Goal: Task Accomplishment & Management: Complete application form

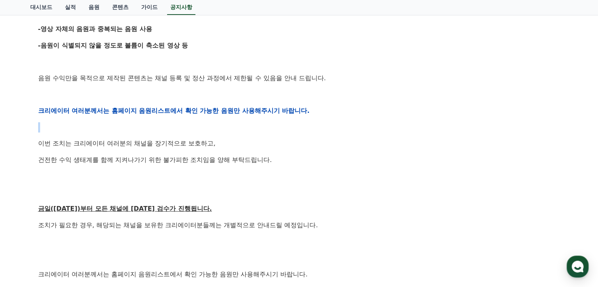
click at [48, 117] on div "안녕하세요, 크리워드입니다. 항상 저희와 함께해주시는 크리에이터 여러분께 감사드립니다. 최근 변화하는 시장 환경에 따라, 크리워드 또한 플랫폼…" at bounding box center [299, 110] width 522 height 501
click at [177, 144] on p "이번 조치는 크리에이터 여러분의 채널을 장기적으로 보호하고," at bounding box center [299, 143] width 522 height 10
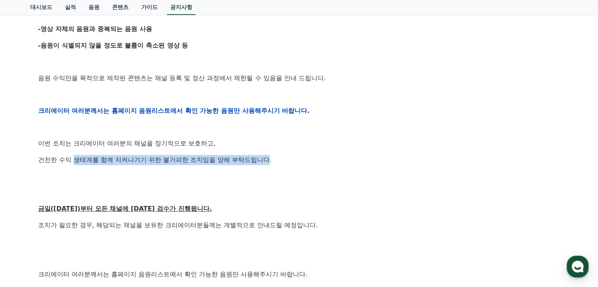
drag, startPoint x: 269, startPoint y: 158, endPoint x: 49, endPoint y: 150, distance: 220.4
click at [50, 150] on div "안녕하세요, 크리워드입니다. 항상 저희와 함께해주시는 크리에이터 여러분께 감사드립니다. 최근 변화하는 시장 환경에 따라, 크리워드 또한 플랫폼…" at bounding box center [299, 110] width 522 height 501
click at [227, 164] on p "건전한 수익 생태계를 함께 지켜나가기 위한 불가피한 조치임을 양해 부탁드립니다." at bounding box center [299, 160] width 522 height 10
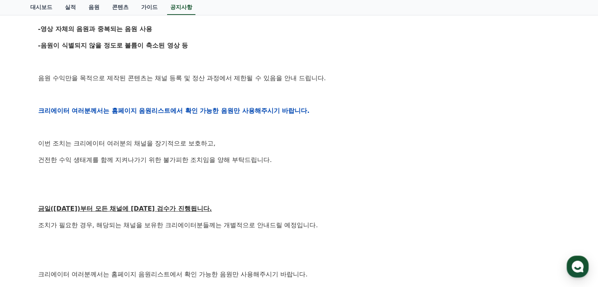
click at [189, 92] on p at bounding box center [299, 94] width 522 height 10
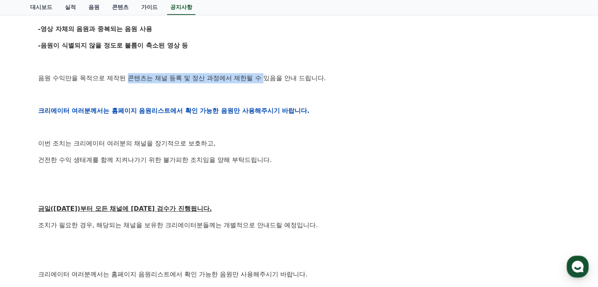
drag, startPoint x: 128, startPoint y: 70, endPoint x: 269, endPoint y: 74, distance: 140.8
click at [269, 74] on div "안녕하세요, 크리워드입니다. 항상 저희와 함께해주시는 크리에이터 여러분께 감사드립니다. 최근 변화하는 시장 환경에 따라, 크리워드 또한 플랫폼…" at bounding box center [299, 110] width 522 height 501
click at [269, 74] on p "음원 수익만을 목적으로 제작된 콘텐츠는 채널 등록 및 정산 과정에서 제한될 수 있음을 안내 드립니다." at bounding box center [299, 78] width 522 height 10
drag, startPoint x: 326, startPoint y: 78, endPoint x: 66, endPoint y: 78, distance: 259.1
click at [72, 78] on p "음원 수익만을 목적으로 제작된 콘텐츠는 채널 등록 및 정산 과정에서 제한될 수 있음을 안내 드립니다." at bounding box center [299, 78] width 522 height 10
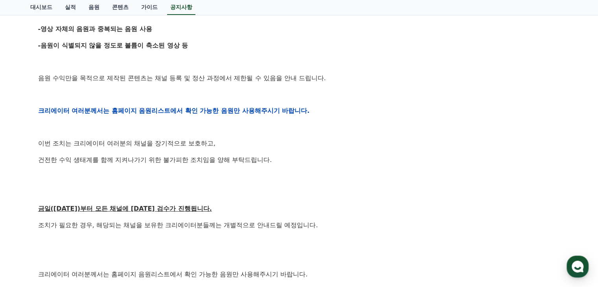
click at [61, 78] on p "음원 수익만을 목적으로 제작된 콘텐츠는 채널 등록 및 정산 과정에서 제한될 수 있음을 안내 드립니다." at bounding box center [299, 78] width 522 height 10
drag, startPoint x: 35, startPoint y: 79, endPoint x: 342, endPoint y: 79, distance: 307.1
click at [250, 81] on div "[공지] 크리워드 운영 정책 강화 및 협조 요청 작성일: 2025-09-15 안녕하세요, 크리워드입니다. 항상 저희와 함께해주시는 크리에이터 …" at bounding box center [299, 98] width 532 height 583
click at [344, 79] on p "음원 수익만을 목적으로 제작된 콘텐츠는 채널 등록 및 정산 과정에서 제한될 수 있음을 안내 드립니다." at bounding box center [299, 78] width 522 height 10
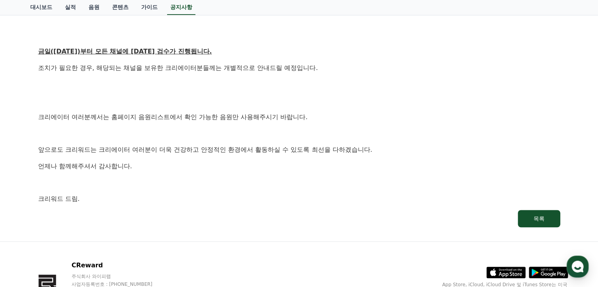
scroll to position [393, 0]
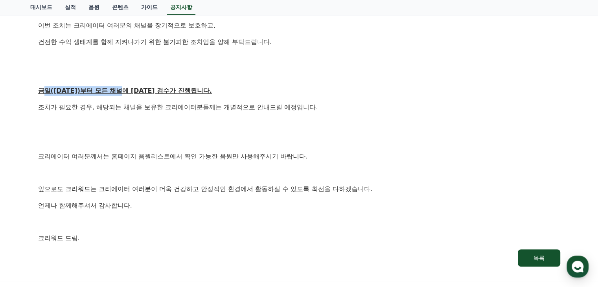
drag, startPoint x: 44, startPoint y: 86, endPoint x: 208, endPoint y: 95, distance: 163.8
click at [193, 95] on p "금일(9월15일)부터 모든 채널에 대한 검수가 진행됩니다." at bounding box center [299, 91] width 522 height 10
click at [220, 95] on p "금일(9월15일)부터 모든 채널에 대한 검수가 진행됩니다." at bounding box center [299, 91] width 522 height 10
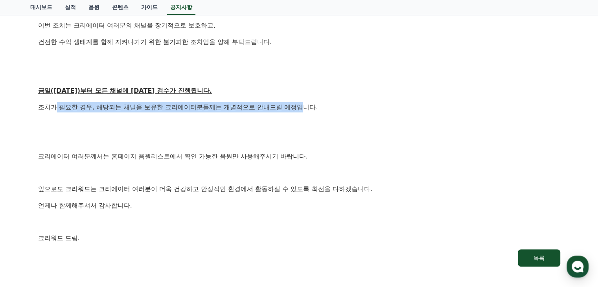
drag, startPoint x: 304, startPoint y: 110, endPoint x: 29, endPoint y: 108, distance: 274.9
drag, startPoint x: 50, startPoint y: 102, endPoint x: 345, endPoint y: 111, distance: 295.8
click at [345, 111] on p "조치가 필요한 경우, 해당되는 채널을 보유한 크리에이터분들께는 개별적으로 안내드릴 예정입니다." at bounding box center [299, 107] width 522 height 10
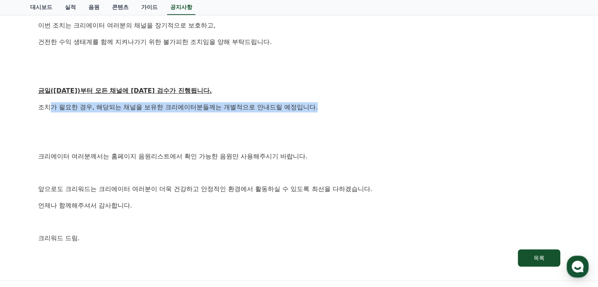
click at [345, 111] on p "조치가 필요한 경우, 해당되는 채널을 보유한 크리에이터분들께는 개별적으로 안내드릴 예정입니다." at bounding box center [299, 107] width 522 height 10
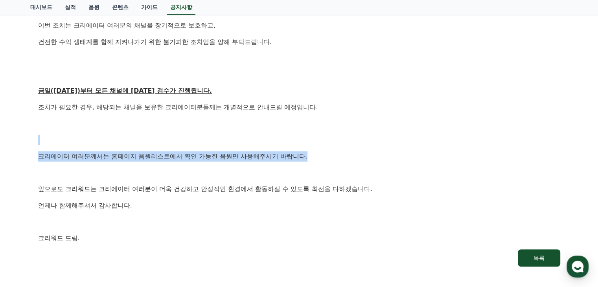
drag, startPoint x: 302, startPoint y: 154, endPoint x: 4, endPoint y: 144, distance: 298.2
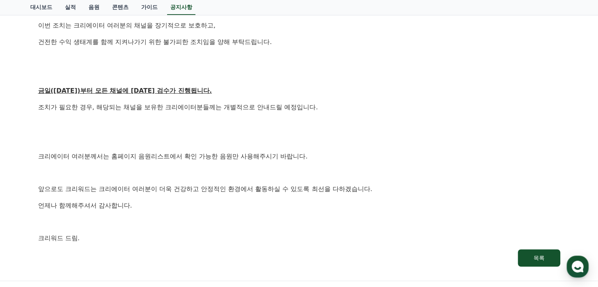
click at [160, 188] on p "앞으로도 크리워드는 크리에이터 여러분이 더욱 건강하고 안정적인 환경에서 활동하실 수 있도록 최선을 다하겠습니다." at bounding box center [299, 189] width 522 height 10
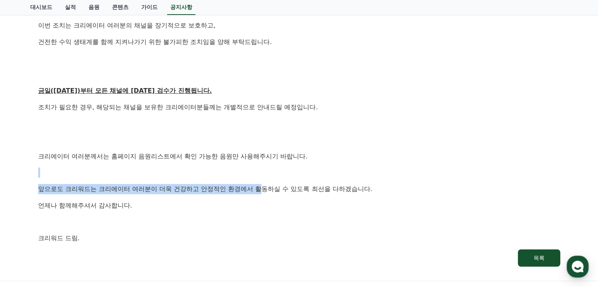
drag, startPoint x: 77, startPoint y: 177, endPoint x: 317, endPoint y: 186, distance: 239.7
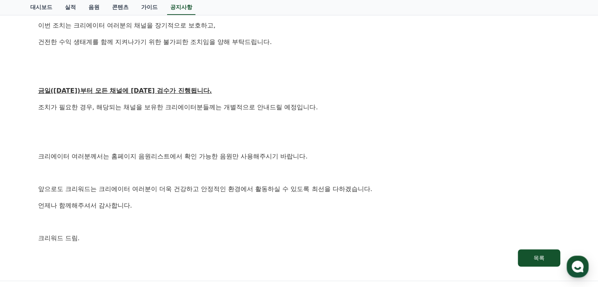
click at [317, 186] on p "앞으로도 크리워드는 크리에이터 여러분이 더욱 건강하고 안정적인 환경에서 활동하실 수 있도록 최선을 다하겠습니다." at bounding box center [299, 189] width 522 height 10
drag, startPoint x: 322, startPoint y: 158, endPoint x: 58, endPoint y: 161, distance: 263.9
click at [214, 184] on p "앞으로도 크리워드는 크리에이터 여러분이 더욱 건강하고 안정적인 환경에서 활동하실 수 있도록 최선을 다하겠습니다." at bounding box center [299, 189] width 522 height 10
drag, startPoint x: 110, startPoint y: 186, endPoint x: 367, endPoint y: 183, distance: 256.8
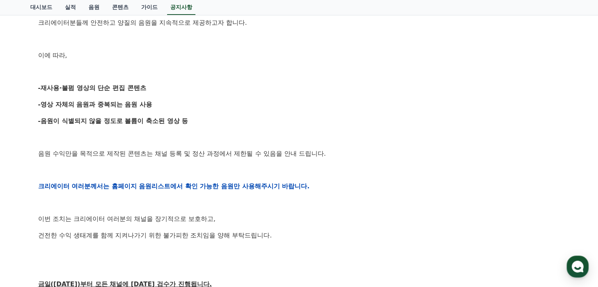
scroll to position [0, 0]
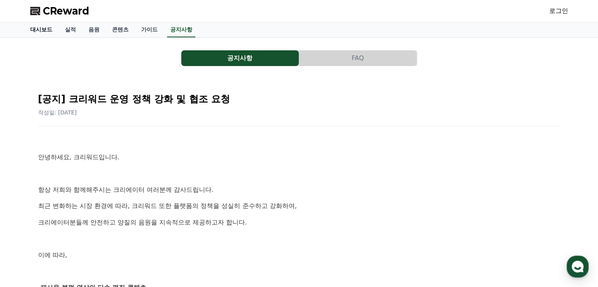
click at [50, 29] on link "대시보드" at bounding box center [41, 29] width 35 height 15
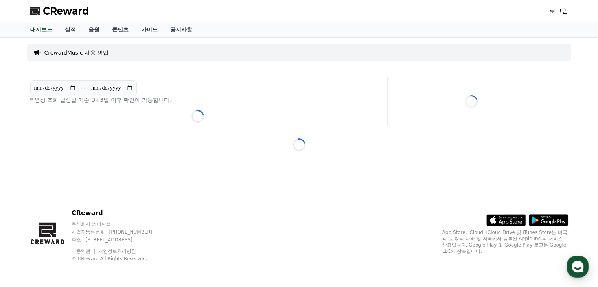
click at [78, 51] on p "CrewardMusic 사용 방법" at bounding box center [76, 53] width 64 height 8
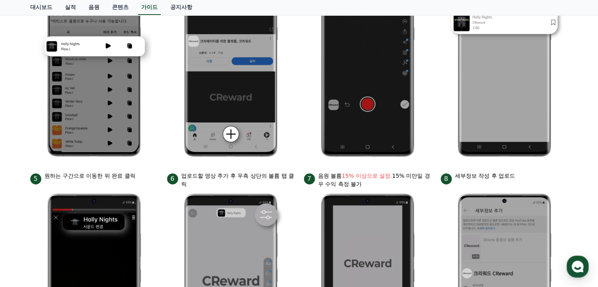
scroll to position [275, 0]
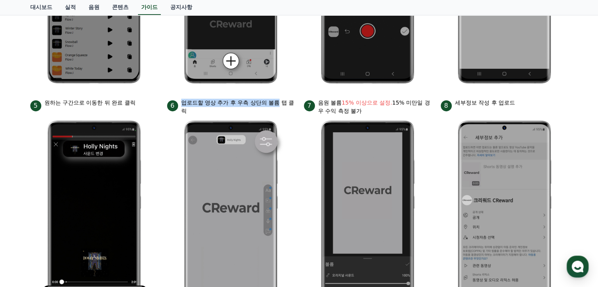
drag, startPoint x: 182, startPoint y: 103, endPoint x: 280, endPoint y: 102, distance: 97.5
click at [280, 102] on p "업로드할 영상 추가 후 우측 상단의 볼륨 탭 클릭" at bounding box center [237, 107] width 113 height 17
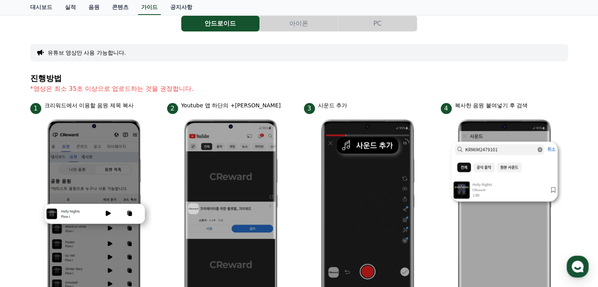
scroll to position [0, 0]
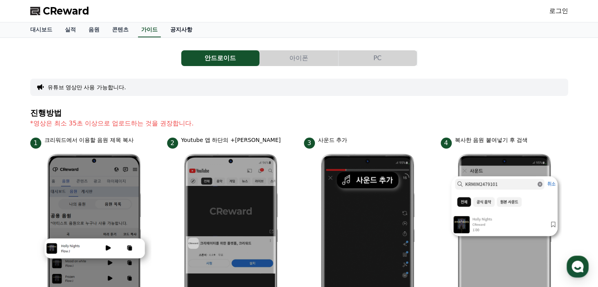
click at [178, 32] on link "공지사항" at bounding box center [181, 29] width 35 height 15
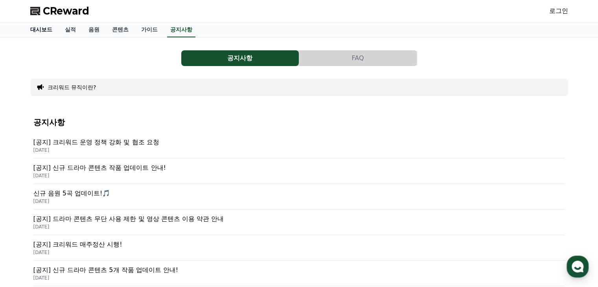
click at [42, 30] on link "대시보드" at bounding box center [41, 29] width 35 height 15
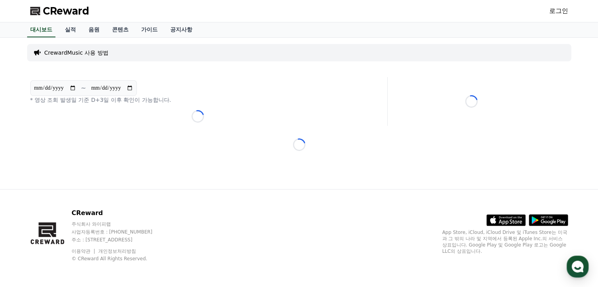
click at [553, 12] on link "로그인" at bounding box center [558, 10] width 19 height 9
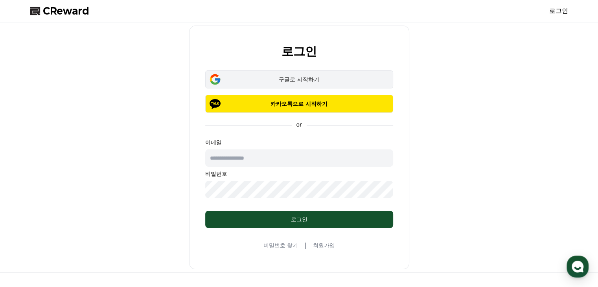
drag, startPoint x: 310, startPoint y: 80, endPoint x: 306, endPoint y: 87, distance: 8.1
click at [309, 80] on div "구글로 시작하기" at bounding box center [299, 80] width 165 height 8
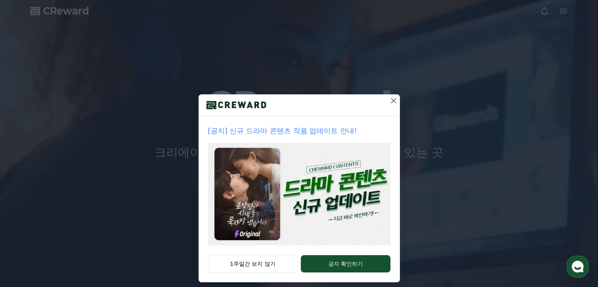
click at [391, 99] on icon at bounding box center [394, 101] width 6 height 6
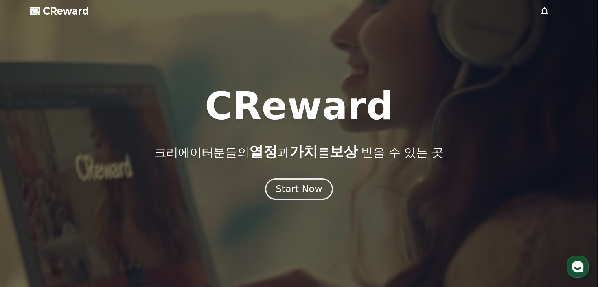
click at [566, 9] on icon at bounding box center [563, 11] width 7 height 5
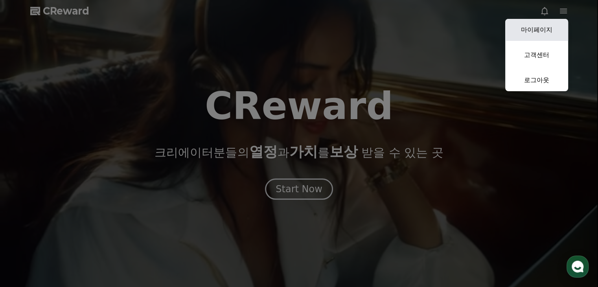
click at [551, 28] on link "마이페이지" at bounding box center [536, 30] width 63 height 22
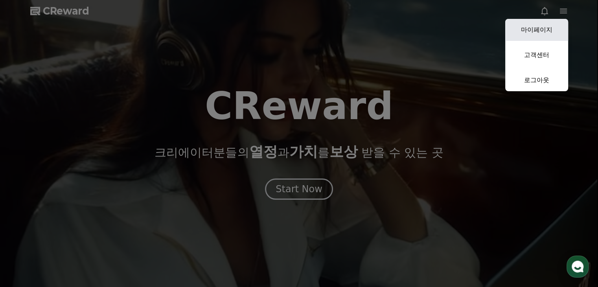
select select "**********"
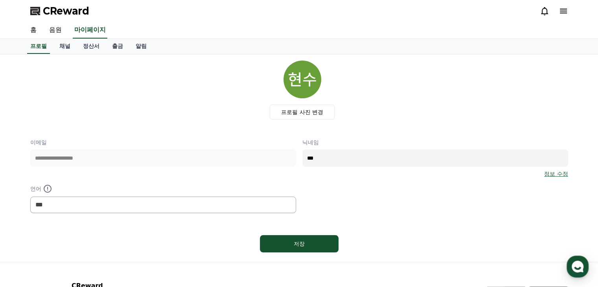
click at [241, 159] on div "**********" at bounding box center [299, 175] width 538 height 75
click at [343, 157] on input "***" at bounding box center [435, 157] width 266 height 17
type input "*****"
click at [311, 237] on button "저장" at bounding box center [299, 243] width 79 height 17
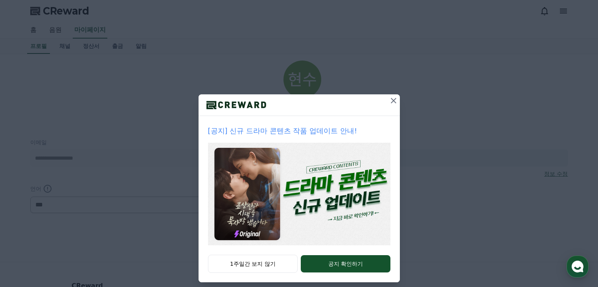
select select "**********"
drag, startPoint x: 0, startPoint y: 0, endPoint x: 354, endPoint y: 134, distance: 378.5
click at [354, 117] on div "[공지] 신규 드라마 콘텐츠 작품 업데이트 안내! 1주일간 보지 않기 공지 확인하기" at bounding box center [299, 188] width 201 height 188
click at [354, 134] on p "[공지] 신규 드라마 콘텐츠 작품 업데이트 안내!" at bounding box center [299, 130] width 182 height 11
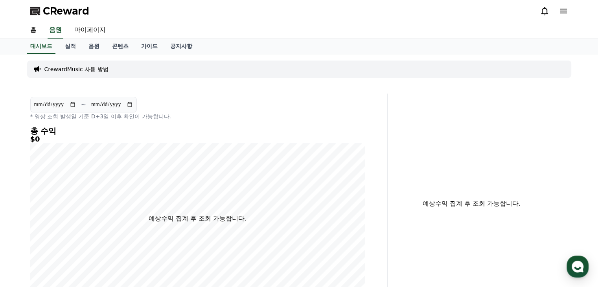
click at [73, 70] on p "CrewardMusic 사용 방법" at bounding box center [76, 69] width 64 height 8
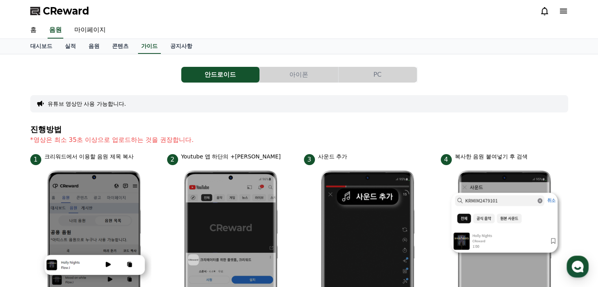
click at [286, 70] on button "아이폰" at bounding box center [299, 75] width 78 height 16
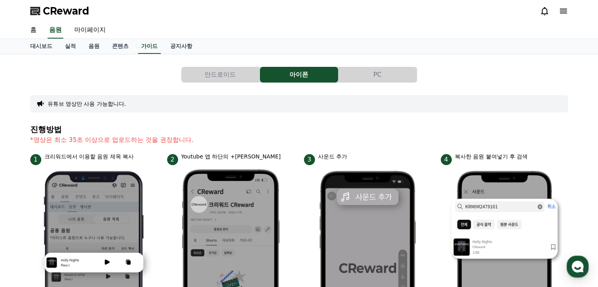
click at [379, 69] on button "PC" at bounding box center [378, 75] width 78 height 16
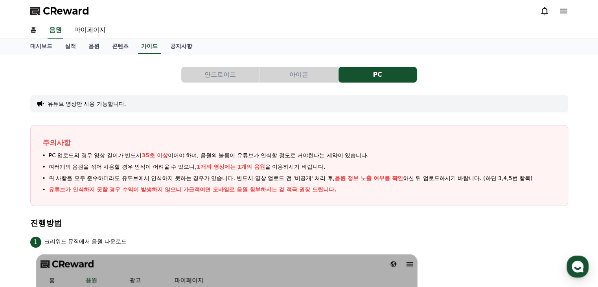
click at [242, 79] on button "안드로이드" at bounding box center [220, 75] width 78 height 16
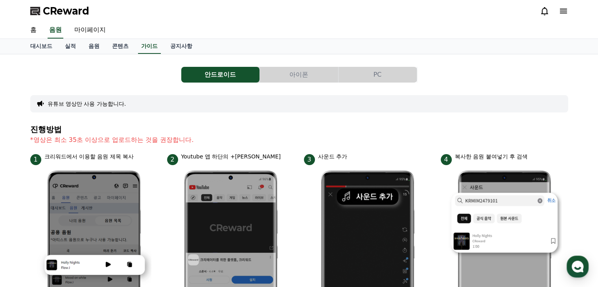
click at [306, 74] on button "아이폰" at bounding box center [299, 75] width 78 height 16
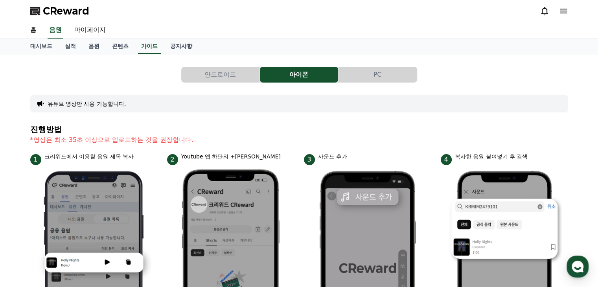
click at [378, 75] on button "PC" at bounding box center [378, 75] width 78 height 16
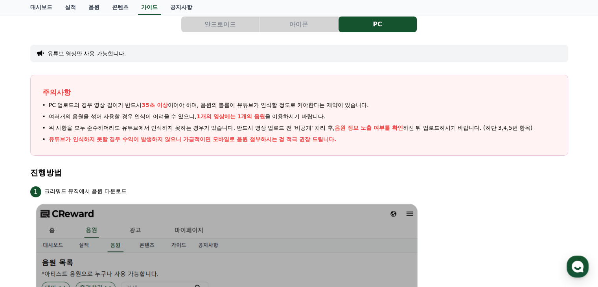
scroll to position [79, 0]
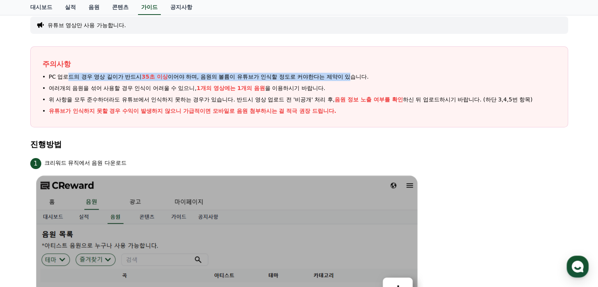
drag, startPoint x: 64, startPoint y: 79, endPoint x: 352, endPoint y: 76, distance: 287.5
click at [354, 73] on span "PC 업로드의 경우 영상 길이가 반드시 35초 이상 이어야 하며, 음원의 볼륨이 유튜브가 인식할 정도로 커야한다는 제약이 있습니다." at bounding box center [209, 77] width 320 height 8
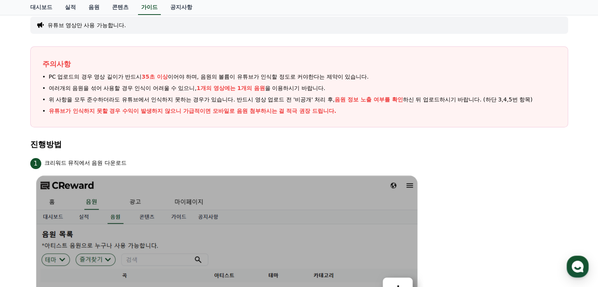
click at [337, 90] on li "여러개의 음원을 섞어 사용할 경우 인식이 어려울 수 있으니, 1개의 영상에는 1개의 음원 을 이용하시기 바랍니다." at bounding box center [299, 88] width 514 height 8
drag, startPoint x: 324, startPoint y: 85, endPoint x: 179, endPoint y: 88, distance: 145.1
click at [179, 88] on li "여러개의 음원을 섞어 사용할 경우 인식이 어려울 수 있으니, 1개의 영상에는 1개의 음원 을 이용하시기 바랍니다." at bounding box center [299, 88] width 514 height 8
click at [179, 88] on span "여러개의 음원을 섞어 사용할 경우 인식이 어려울 수 있으니, 1개의 영상에는 1개의 음원 을 이용하시기 바랍니다." at bounding box center [187, 88] width 277 height 8
drag, startPoint x: 53, startPoint y: 93, endPoint x: 190, endPoint y: 85, distance: 137.1
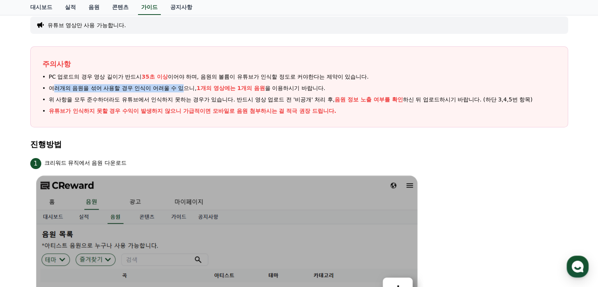
click at [190, 85] on ul "PC 업로드의 경우 영상 길이가 반드시 35초 이상 이어야 하며, 음원의 볼륨이 유튜브가 인식할 정도로 커야한다는 제약이 있습니다. 여러개의 …" at bounding box center [299, 94] width 514 height 42
click at [190, 85] on span "여러개의 음원을 섞어 사용할 경우 인식이 어려울 수 있으니, 1개의 영상에는 1개의 음원 을 이용하시기 바랍니다." at bounding box center [187, 88] width 277 height 8
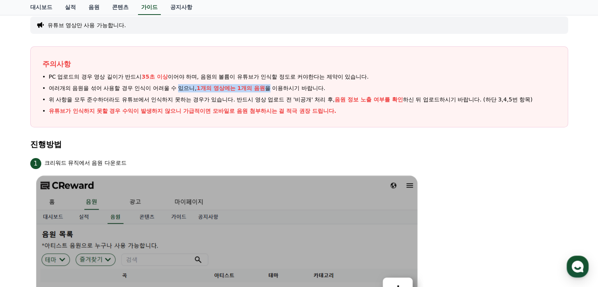
drag, startPoint x: 190, startPoint y: 85, endPoint x: 313, endPoint y: 86, distance: 123.9
click at [313, 86] on span "여러개의 음원을 섞어 사용할 경우 인식이 어려울 수 있으니, 1개의 영상에는 1개의 음원 을 이용하시기 바랍니다." at bounding box center [187, 88] width 277 height 8
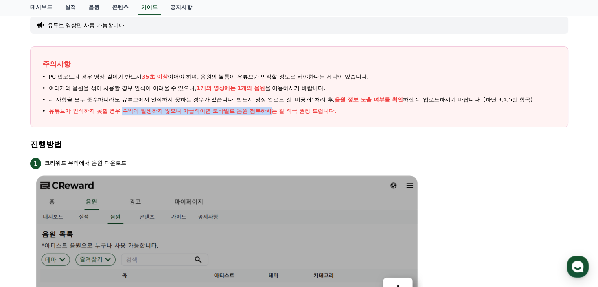
drag, startPoint x: 268, startPoint y: 109, endPoint x: 106, endPoint y: 106, distance: 162.0
click at [111, 105] on ul "PC 업로드의 경우 영상 길이가 반드시 35초 이상 이어야 하며, 음원의 볼륨이 유튜브가 인식할 정도로 커야한다는 제약이 있습니다. 여러개의 …" at bounding box center [299, 94] width 514 height 42
click at [111, 111] on p "유튜브가 인식하지 못할 경우 수익이 발생하지 않으니 가급적이면 모바일로 음원 첨부하시는 걸 적극 권장 드립니다." at bounding box center [193, 111] width 288 height 8
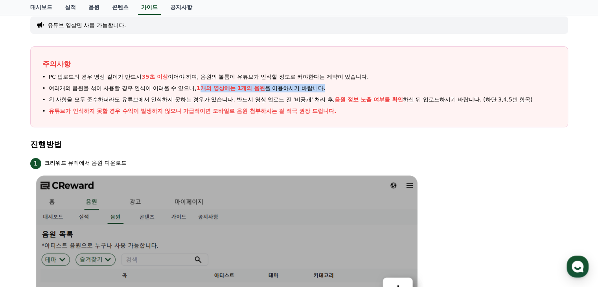
drag, startPoint x: 201, startPoint y: 88, endPoint x: 410, endPoint y: 90, distance: 208.8
click at [409, 90] on li "여러개의 음원을 섞어 사용할 경우 인식이 어려울 수 있으니, 1개의 영상에는 1개의 음원 을 이용하시기 바랍니다." at bounding box center [299, 88] width 514 height 8
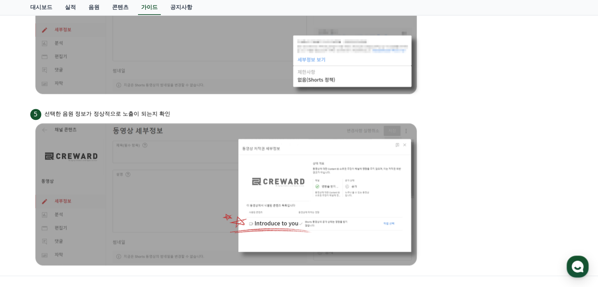
scroll to position [708, 0]
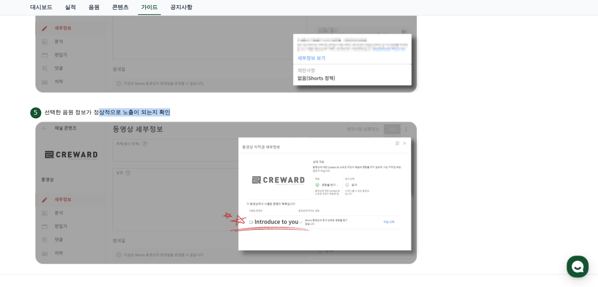
drag, startPoint x: 98, startPoint y: 110, endPoint x: 227, endPoint y: 111, distance: 128.2
click at [227, 111] on div "5 선택한 음원 정보가 정상적으로 노출이 되는지 확인" at bounding box center [299, 112] width 538 height 13
click at [420, 115] on div "5 선택한 음원 정보가 정상적으로 노출이 되는지 확인" at bounding box center [299, 112] width 538 height 13
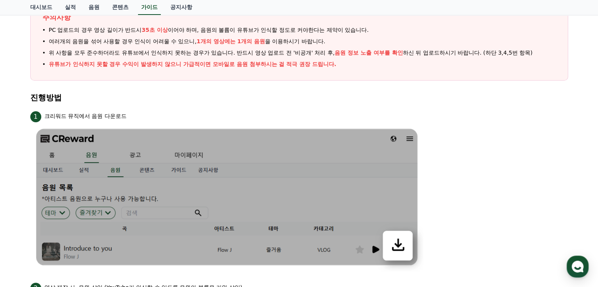
scroll to position [0, 0]
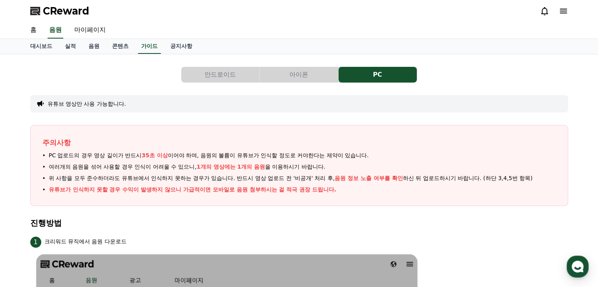
click at [301, 77] on button "아이폰" at bounding box center [299, 75] width 78 height 16
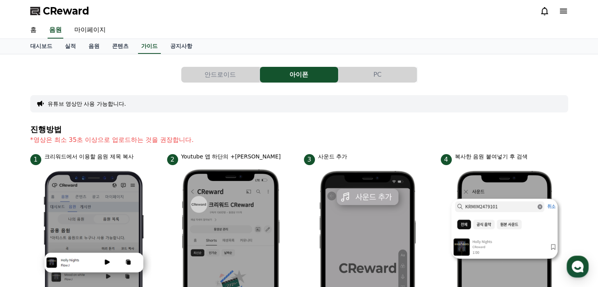
click at [52, 15] on span "CReward" at bounding box center [66, 11] width 46 height 13
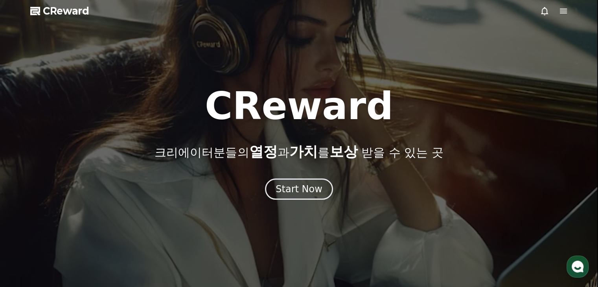
click at [565, 2] on div at bounding box center [299, 143] width 598 height 287
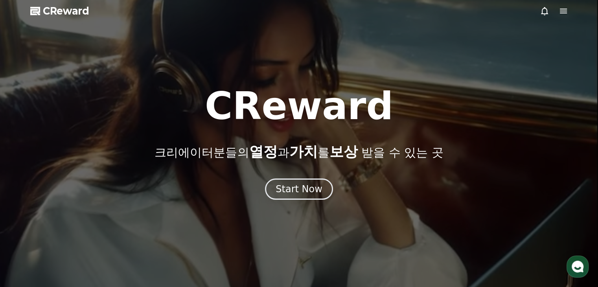
click at [565, 7] on icon at bounding box center [563, 10] width 9 height 9
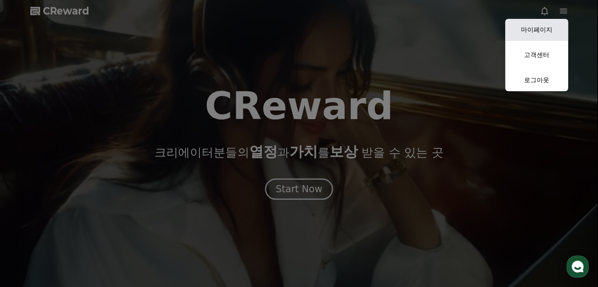
click at [543, 32] on link "마이페이지" at bounding box center [536, 30] width 63 height 22
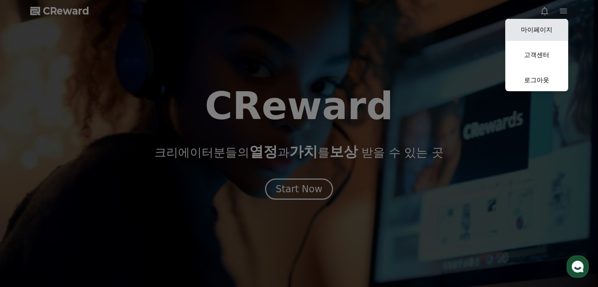
select select "**********"
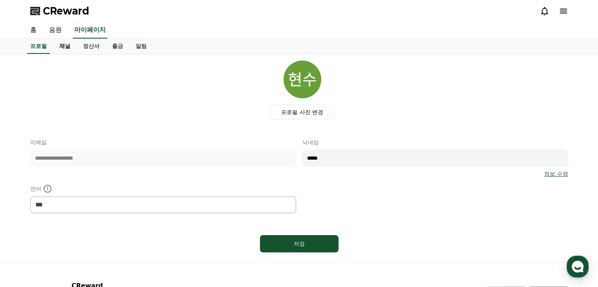
click at [61, 44] on link "채널" at bounding box center [65, 46] width 24 height 15
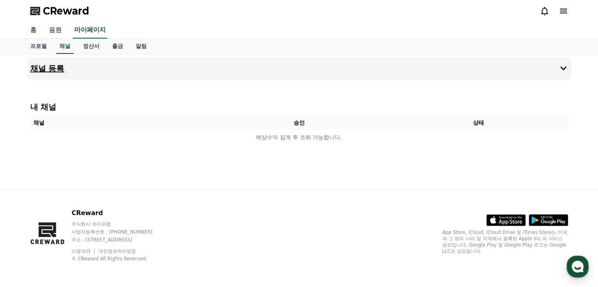
click at [63, 66] on h4 "채널 등록" at bounding box center [47, 68] width 34 height 9
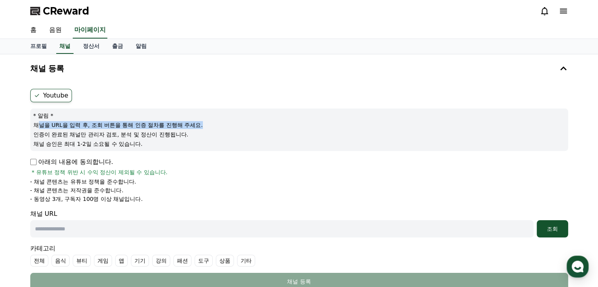
drag, startPoint x: 39, startPoint y: 123, endPoint x: 214, endPoint y: 122, distance: 174.2
click at [214, 122] on p "채널을 URL을 입력 후, 조회 버튼을 통해 인증 절차를 진행해 주세요." at bounding box center [299, 125] width 532 height 8
click at [191, 139] on div "* 알림 * 채널을 URL을 입력 후, 조회 버튼을 통해 인증 절차를 진행해 주세요. 인증이 완료된 채널만 관리자 검토, 분석 및 정산이 진행…" at bounding box center [299, 130] width 538 height 42
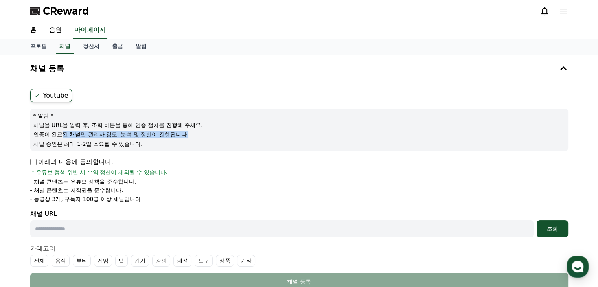
drag, startPoint x: 196, startPoint y: 133, endPoint x: 60, endPoint y: 133, distance: 135.7
click at [60, 133] on p "인증이 완료된 채널만 관리자 검토, 분석 및 정산이 진행됩니다." at bounding box center [299, 135] width 532 height 8
click at [70, 136] on p "인증이 완료된 채널만 관리자 검토, 분석 및 정산이 진행됩니다." at bounding box center [299, 135] width 532 height 8
click at [45, 136] on p "인증이 완료된 채널만 관리자 검토, 분석 및 정산이 진행됩니다." at bounding box center [299, 135] width 532 height 8
drag, startPoint x: 32, startPoint y: 134, endPoint x: 177, endPoint y: 134, distance: 145.5
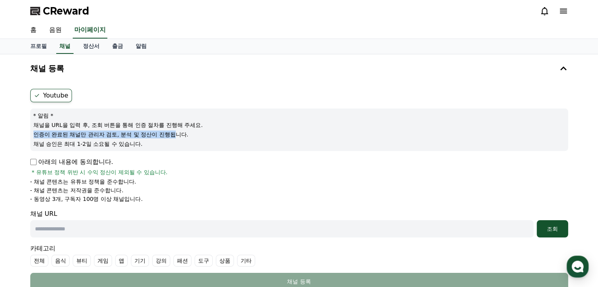
click at [178, 134] on div "* 알림 * 채널을 URL을 입력 후, 조회 버튼을 통해 인증 절차를 진행해 주세요. 인증이 완료된 채널만 관리자 검토, 분석 및 정산이 진행…" at bounding box center [299, 130] width 538 height 42
click at [177, 134] on p "인증이 완료된 채널만 관리자 검토, 분석 및 정산이 진행됩니다." at bounding box center [299, 135] width 532 height 8
drag, startPoint x: 188, startPoint y: 134, endPoint x: 27, endPoint y: 133, distance: 160.4
click at [27, 133] on div "Youtube * 알림 * 채널을 URL을 입력 후, 조회 버튼을 통해 인증 절차를 진행해 주세요. 인증이 완료된 채널만 관리자 검토, 분석 …" at bounding box center [299, 190] width 544 height 208
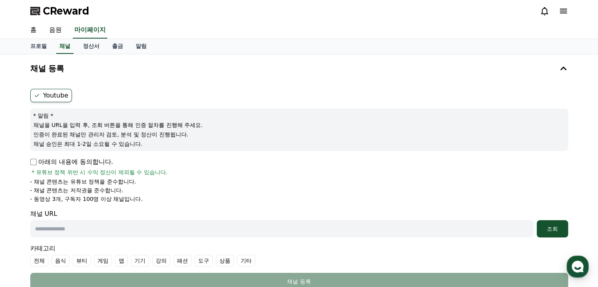
click at [120, 140] on p "채널 승인은 최대 1-2일 소요될 수 있습니다." at bounding box center [299, 144] width 532 height 8
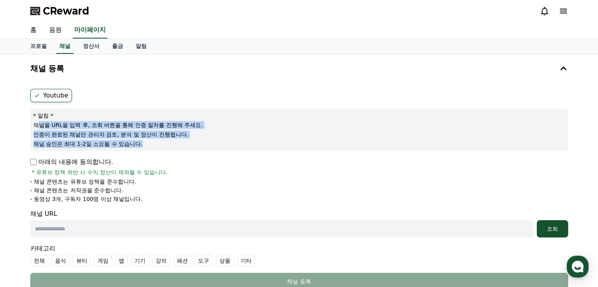
drag, startPoint x: 153, startPoint y: 142, endPoint x: 40, endPoint y: 124, distance: 113.9
click at [40, 124] on div "* 알림 * 채널을 URL을 입력 후, 조회 버튼을 통해 인증 절차를 진행해 주세요. 인증이 완료된 채널만 관리자 검토, 분석 및 정산이 진행…" at bounding box center [299, 130] width 538 height 42
click at [76, 134] on p "인증이 완료된 채널만 관리자 검토, 분석 및 정산이 진행됩니다." at bounding box center [299, 135] width 532 height 8
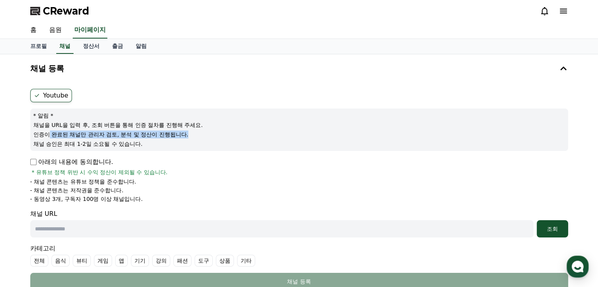
drag, startPoint x: 50, startPoint y: 132, endPoint x: 200, endPoint y: 132, distance: 149.8
click at [200, 132] on p "인증이 완료된 채널만 관리자 검토, 분석 및 정산이 진행됩니다." at bounding box center [299, 135] width 532 height 8
drag, startPoint x: 118, startPoint y: 133, endPoint x: 34, endPoint y: 134, distance: 83.4
click at [34, 134] on p "인증이 완료된 채널만 관리자 검토, 분석 및 정산이 진행됩니다." at bounding box center [299, 135] width 532 height 8
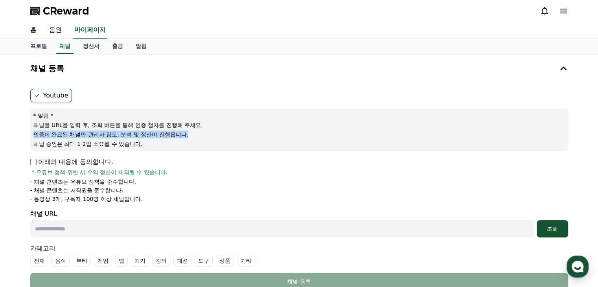
click at [114, 136] on p "인증이 완료된 채널만 관리자 검토, 분석 및 정산이 진행됩니다." at bounding box center [299, 135] width 532 height 8
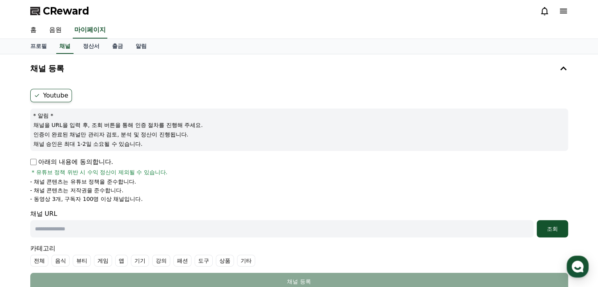
click at [131, 142] on p "채널 승인은 최대 1-2일 소요될 수 있습니다." at bounding box center [299, 144] width 532 height 8
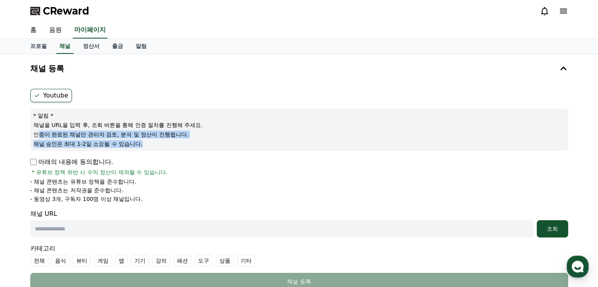
drag, startPoint x: 149, startPoint y: 147, endPoint x: 52, endPoint y: 144, distance: 96.8
click at [41, 137] on div "* 알림 * 채널을 URL을 입력 후, 조회 버튼을 통해 인증 절차를 진행해 주세요. 인증이 완료된 채널만 관리자 검토, 분석 및 정산이 진행…" at bounding box center [299, 130] width 538 height 42
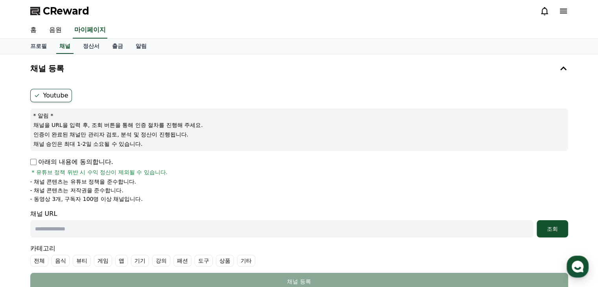
click at [126, 160] on div "아래의 내용에 동의합니다. * 유튜브 정책 위반 시 수익 정산이 제외될 수 있습니다." at bounding box center [299, 166] width 538 height 19
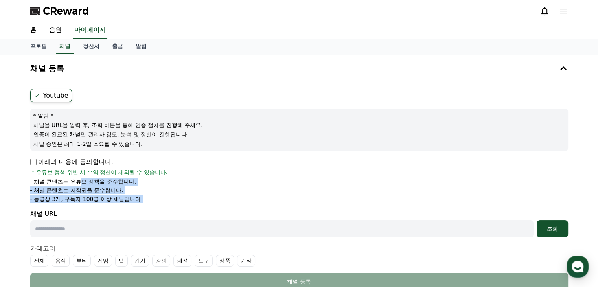
drag, startPoint x: 145, startPoint y: 198, endPoint x: 107, endPoint y: 186, distance: 40.7
click at [92, 184] on ul "- 채널 콘텐츠는 유튜브 정책을 준수합니다. - 채널 콘텐츠는 저작권을 준수합니다. - 동영상 3개, 구독자 100명 이상 채널입니다." at bounding box center [299, 190] width 538 height 25
click at [109, 187] on p "- 채널 콘텐츠는 저작권을 준수합니다." at bounding box center [76, 190] width 93 height 8
drag, startPoint x: 138, startPoint y: 191, endPoint x: 63, endPoint y: 176, distance: 77.4
click at [63, 176] on div "아래의 내용에 동의합니다. * 유튜브 정책 위반 시 수익 정산이 제외될 수 있습니다. - 채널 콘텐츠는 유튜브 정책을 준수합니다. - 채널 콘…" at bounding box center [299, 180] width 538 height 46
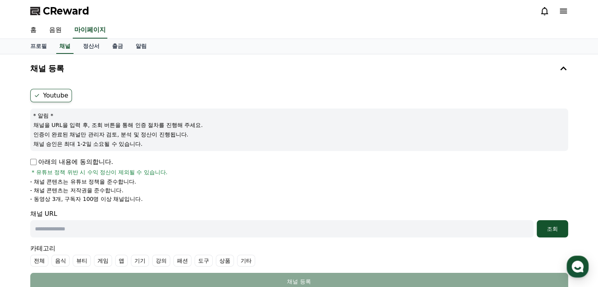
click at [157, 197] on li "- 동영상 3개, 구독자 100명 이상 채널입니다." at bounding box center [299, 199] width 538 height 8
click at [564, 7] on icon at bounding box center [563, 10] width 9 height 9
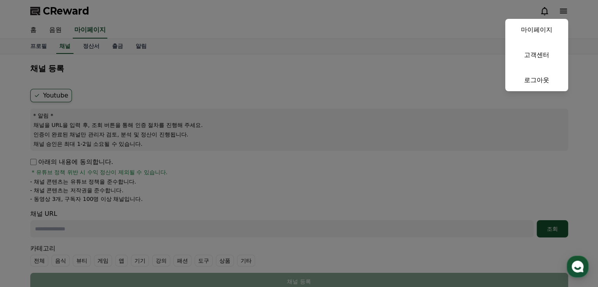
click at [467, 50] on button "close" at bounding box center [299, 143] width 598 height 287
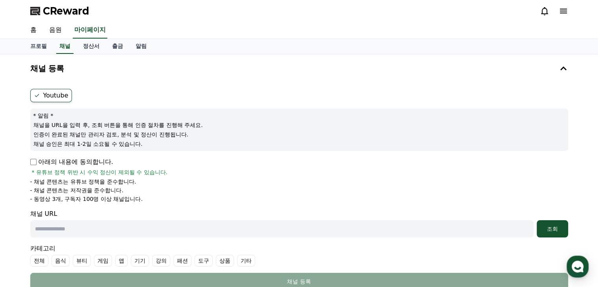
click at [553, 12] on div at bounding box center [554, 10] width 28 height 9
click at [557, 13] on div at bounding box center [554, 10] width 28 height 9
click at [565, 10] on icon at bounding box center [563, 10] width 9 height 9
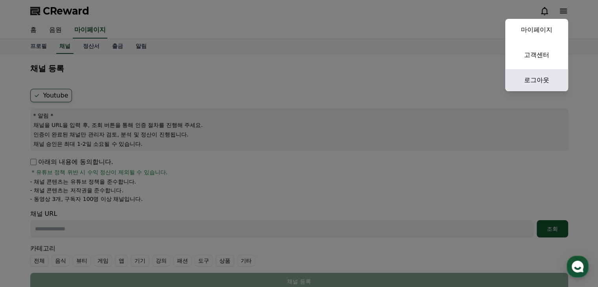
click at [549, 76] on link "로그아웃" at bounding box center [536, 80] width 63 height 22
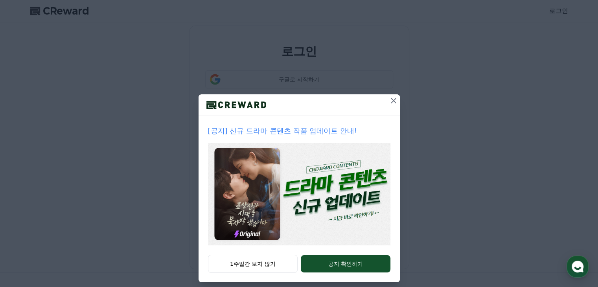
click at [390, 102] on icon at bounding box center [393, 100] width 9 height 9
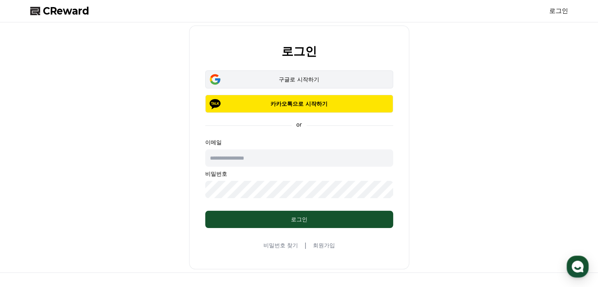
click at [304, 84] on button "구글로 시작하기" at bounding box center [299, 79] width 188 height 18
